Goal: Task Accomplishment & Management: Use online tool/utility

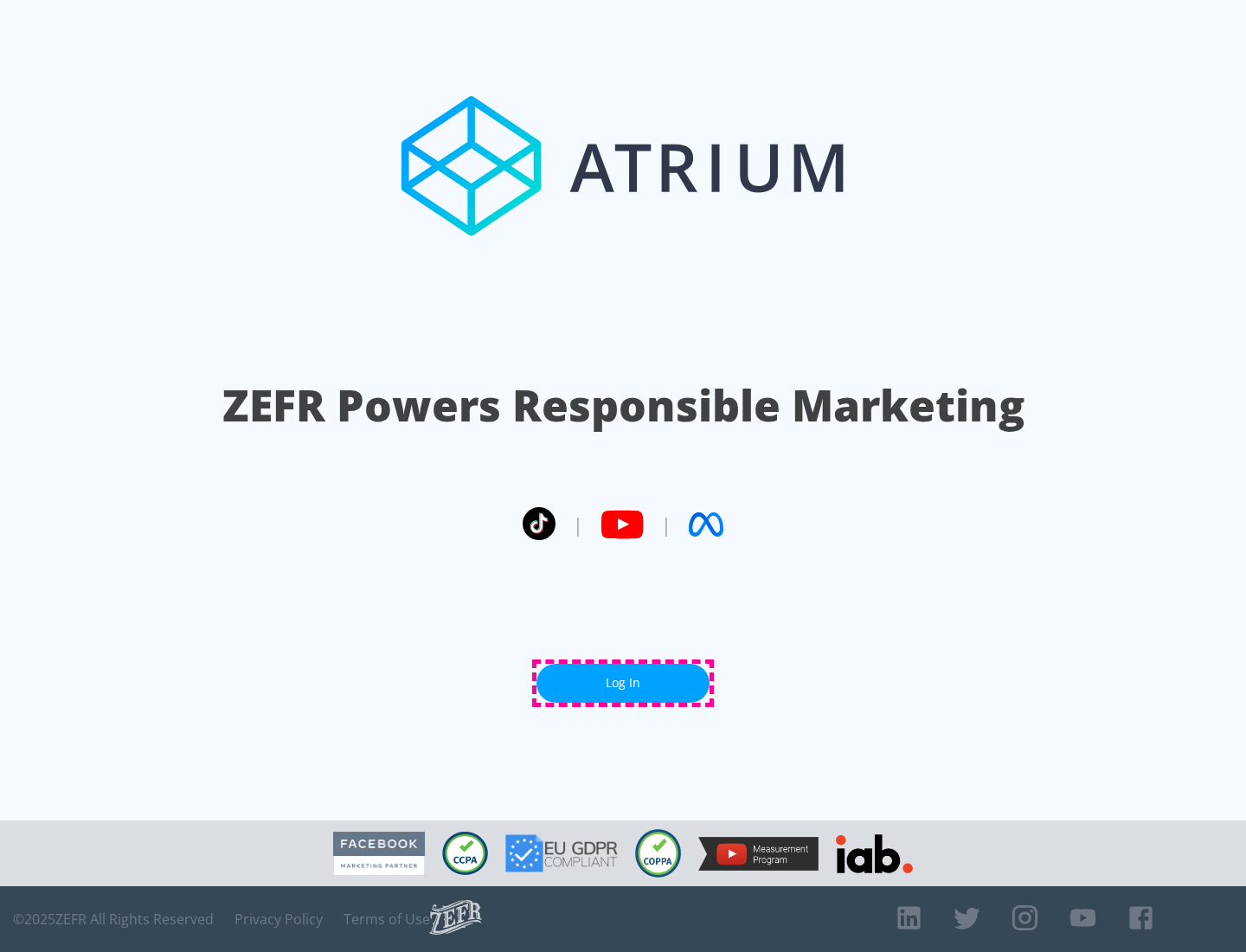
click at [623, 683] on link "Log In" at bounding box center [623, 684] width 173 height 39
